Goal: Task Accomplishment & Management: Manage account settings

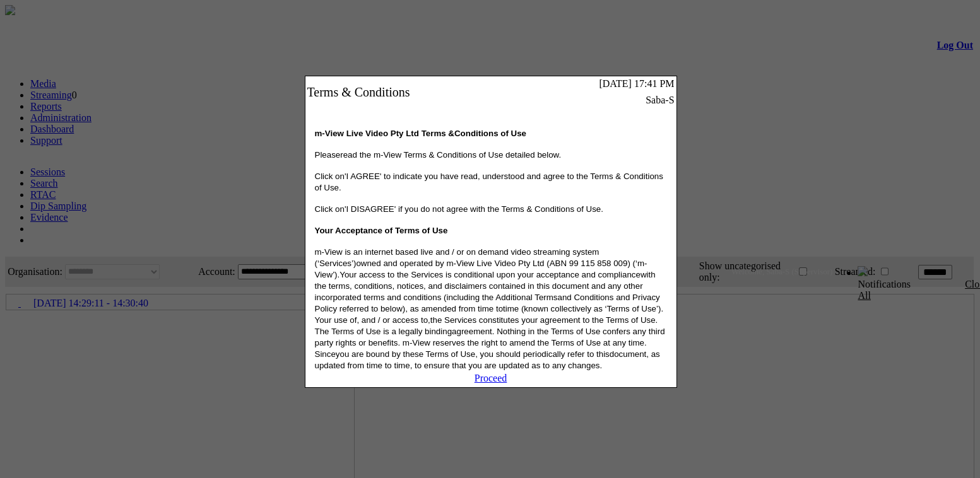
click at [486, 384] on link "Proceed" at bounding box center [490, 378] width 33 height 11
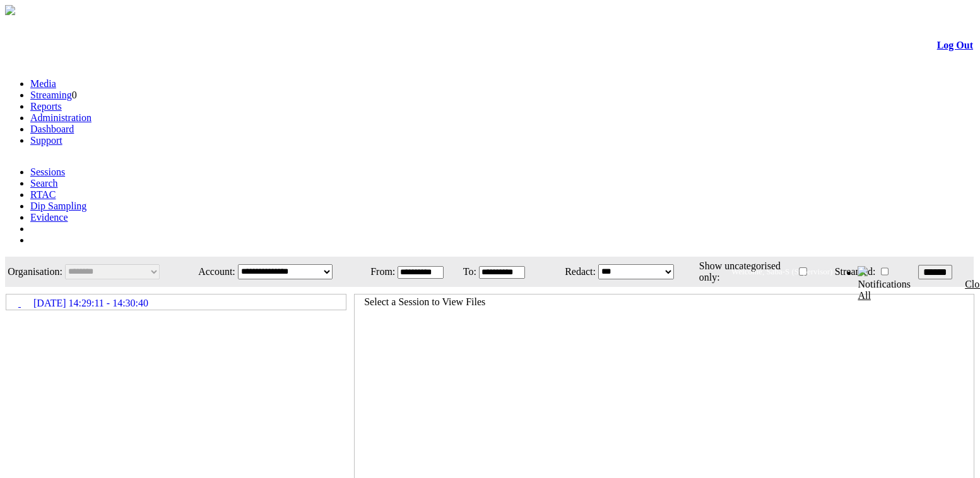
click at [91, 112] on link "Administration" at bounding box center [60, 117] width 61 height 11
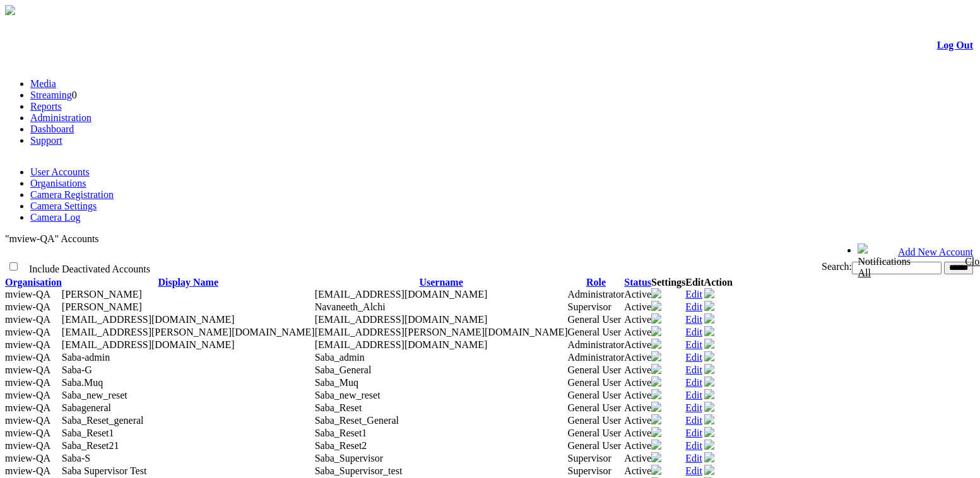
click at [86, 178] on link "Organisations" at bounding box center [58, 183] width 56 height 11
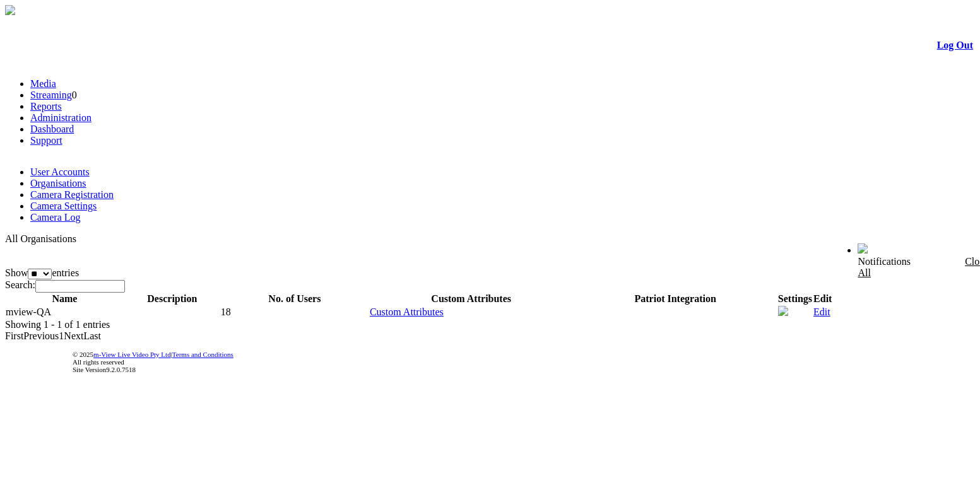
click at [77, 167] on link "User Accounts" at bounding box center [59, 172] width 59 height 11
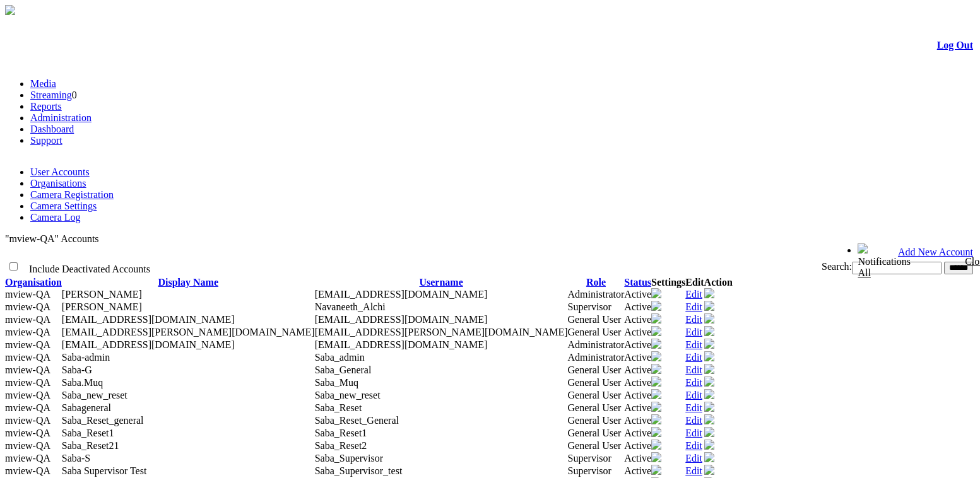
click at [898, 247] on link "Add New Account" at bounding box center [935, 252] width 75 height 11
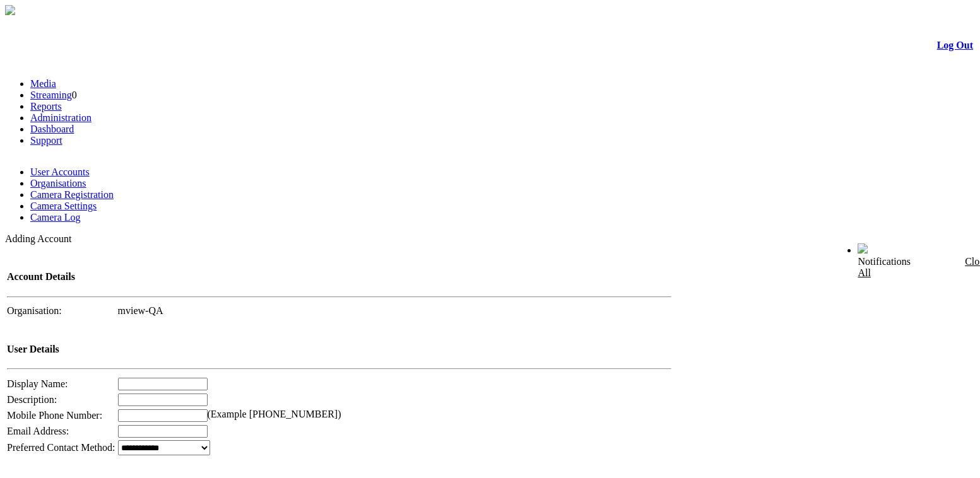
type input "**********"
click at [937, 49] on link "Log Out" at bounding box center [955, 45] width 36 height 11
